Goal: Task Accomplishment & Management: Manage account settings

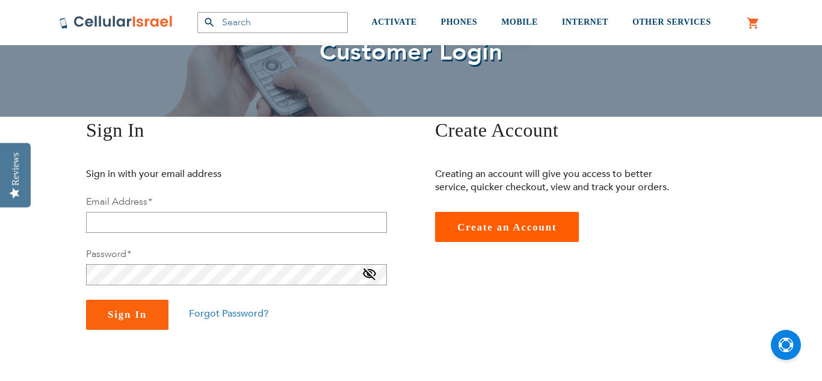
scroll to position [96, 0]
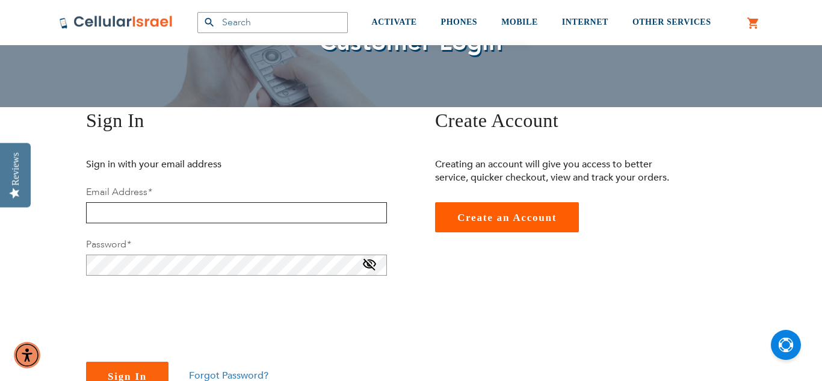
click at [279, 215] on input "email" at bounding box center [236, 212] width 301 height 21
type input "[EMAIL_ADDRESS][DOMAIN_NAME]"
click at [370, 264] on span at bounding box center [369, 267] width 14 height 19
checkbox input "true"
click at [128, 370] on button "Sign In" at bounding box center [127, 377] width 82 height 30
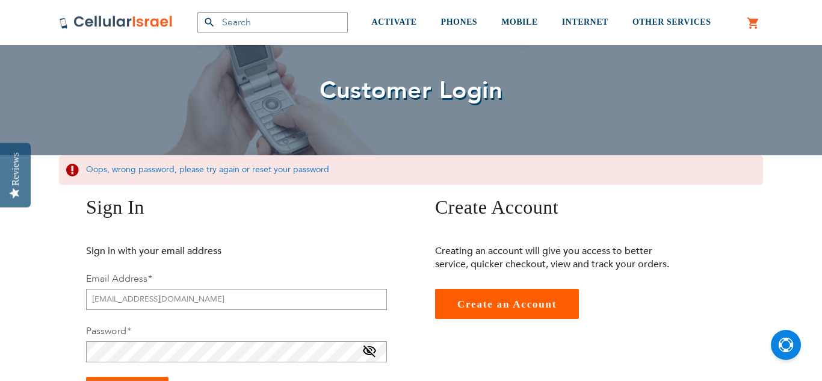
scroll to position [72, 0]
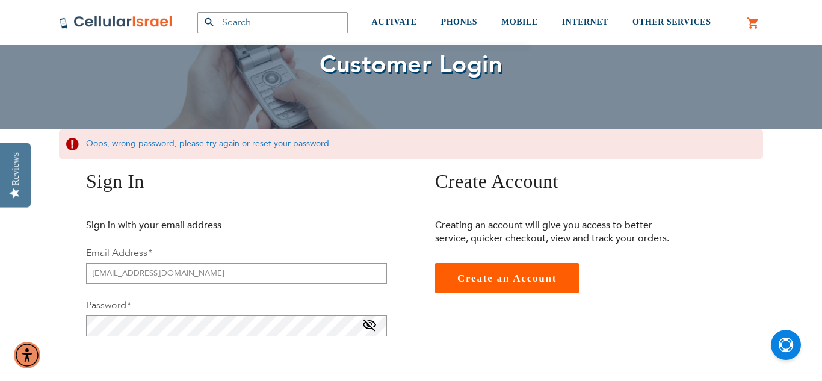
checkbox input "true"
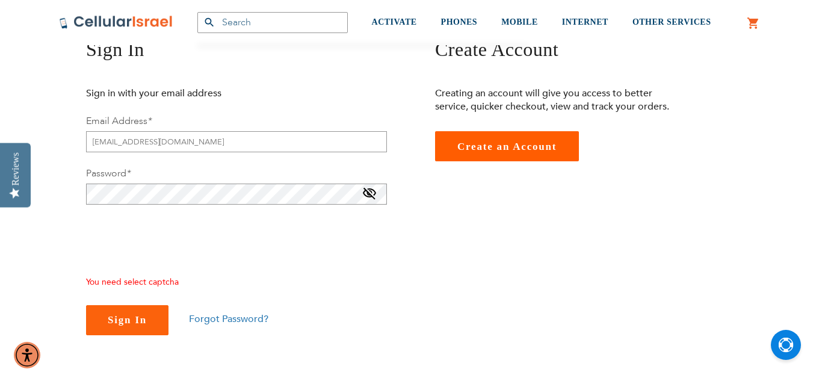
scroll to position [194, 0]
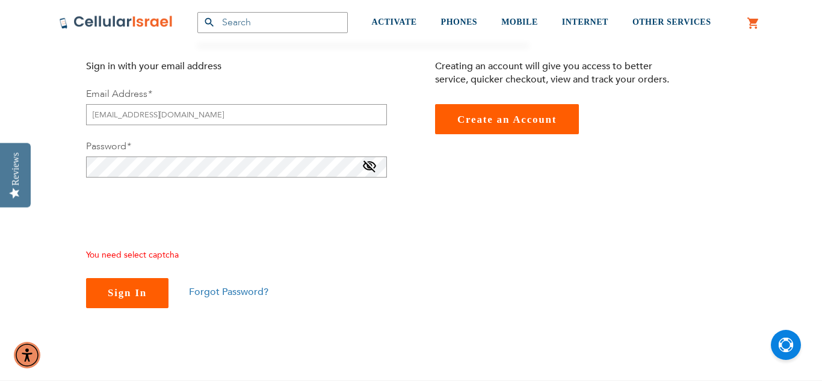
click at [123, 294] on span "Sign In" at bounding box center [127, 292] width 39 height 11
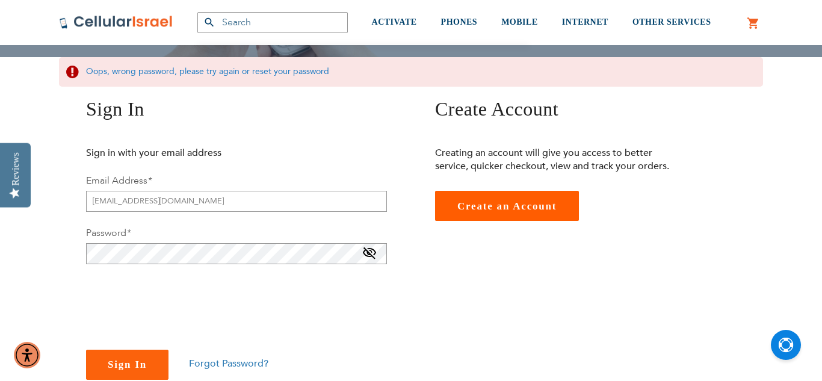
scroll to position [169, 0]
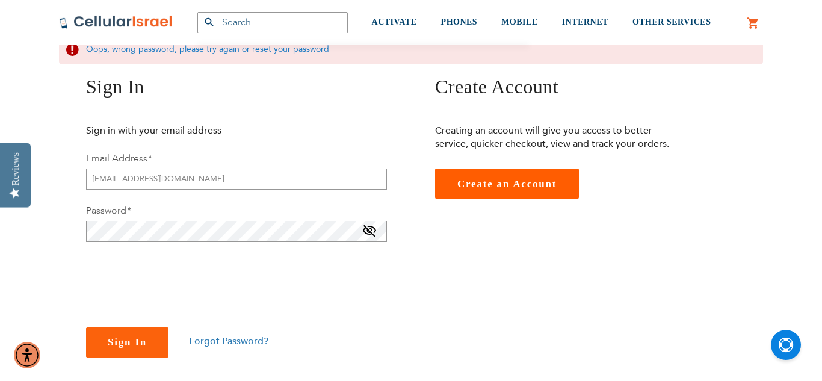
click at [364, 231] on span at bounding box center [369, 233] width 14 height 19
checkbox input "true"
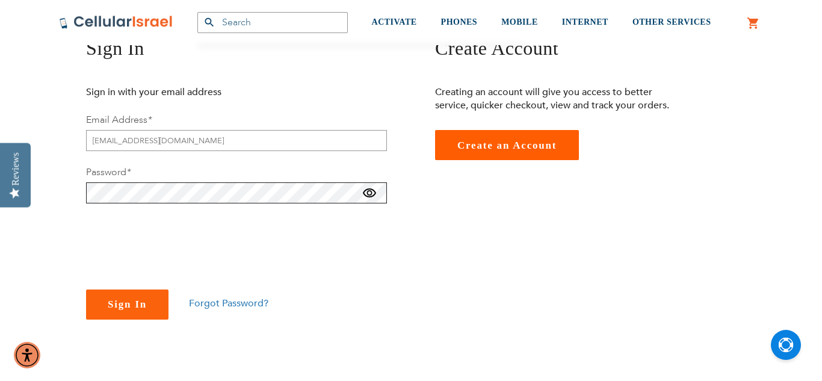
click at [86, 289] on button "Sign In" at bounding box center [127, 304] width 82 height 30
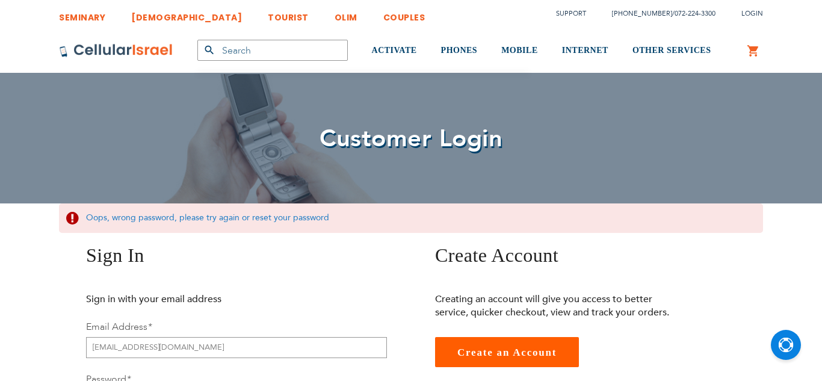
scroll to position [24, 0]
